Goal: Check status: Check status

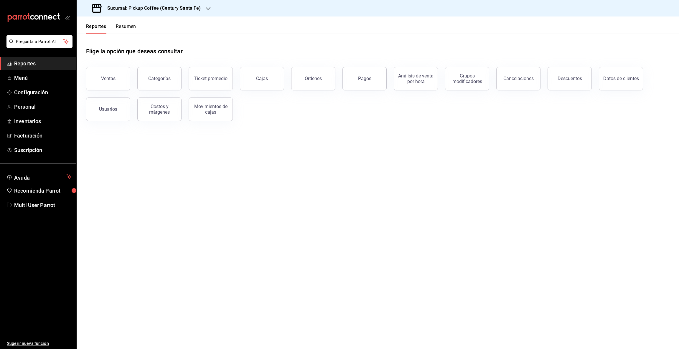
click at [34, 67] on span "Reportes" at bounding box center [42, 64] width 57 height 8
click at [207, 7] on icon "button" at bounding box center [208, 8] width 5 height 5
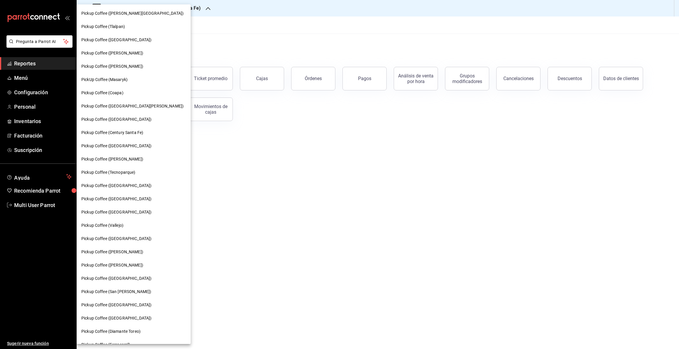
click at [118, 115] on div "Pickup Coffee ([GEOGRAPHIC_DATA])" at bounding box center [134, 119] width 114 height 13
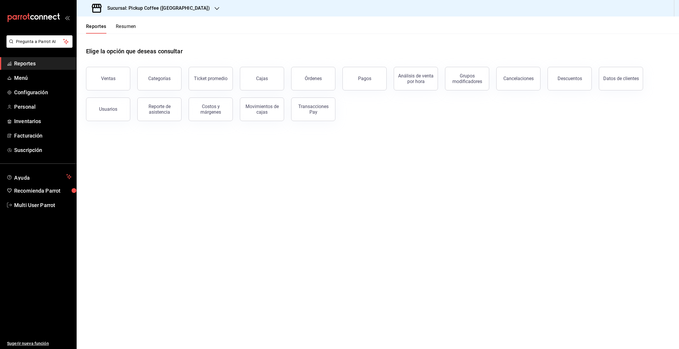
click at [126, 28] on button "Resumen" at bounding box center [126, 29] width 20 height 10
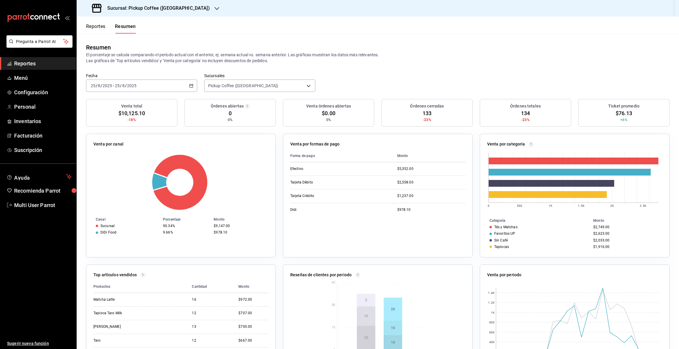
click at [215, 7] on icon "button" at bounding box center [217, 8] width 5 height 5
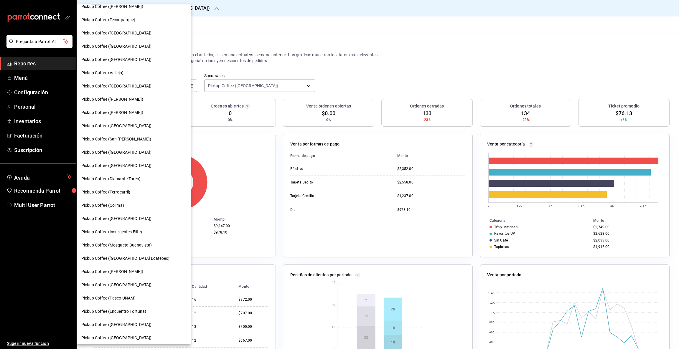
scroll to position [153, 0]
click at [135, 295] on span "Pickup Coffee (Paseo UNAM)" at bounding box center [108, 298] width 54 height 6
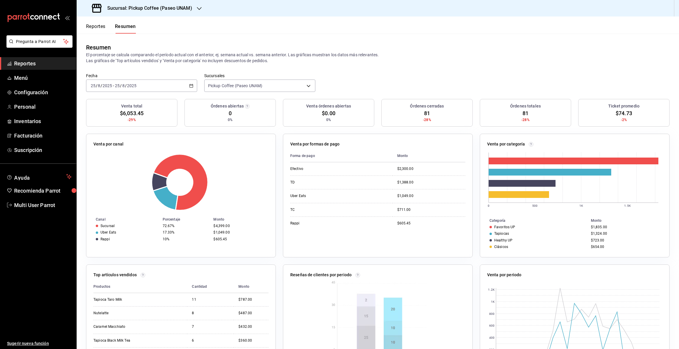
click at [199, 8] on icon "button" at bounding box center [199, 8] width 5 height 5
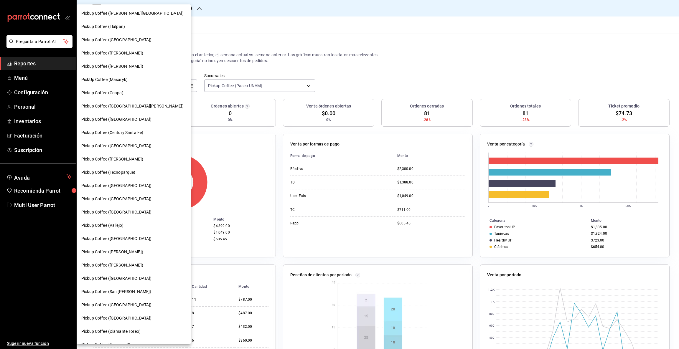
click at [136, 208] on div "Pickup Coffee ([GEOGRAPHIC_DATA])" at bounding box center [134, 212] width 114 height 13
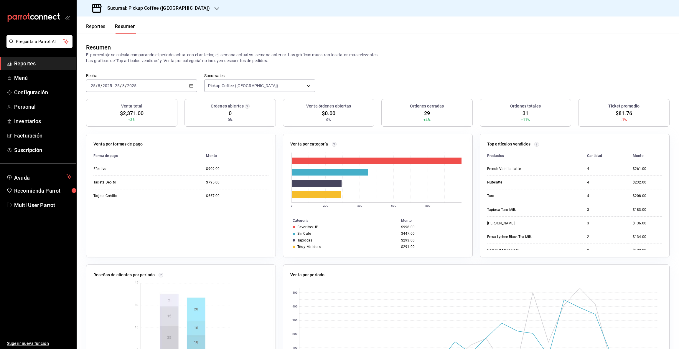
click at [215, 9] on icon "button" at bounding box center [217, 8] width 5 height 3
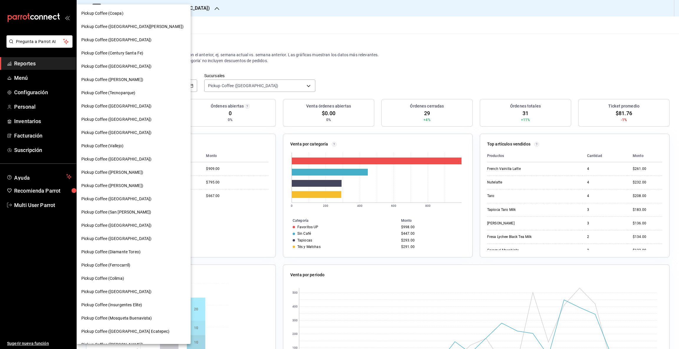
scroll to position [77, 0]
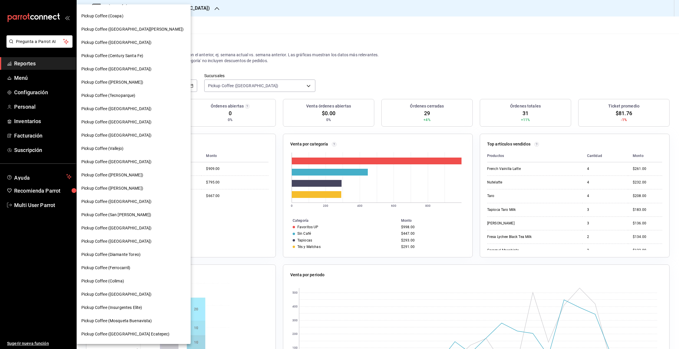
click at [120, 80] on span "Pickup Coffee ([PERSON_NAME])" at bounding box center [112, 82] width 62 height 6
